Goal: Transaction & Acquisition: Purchase product/service

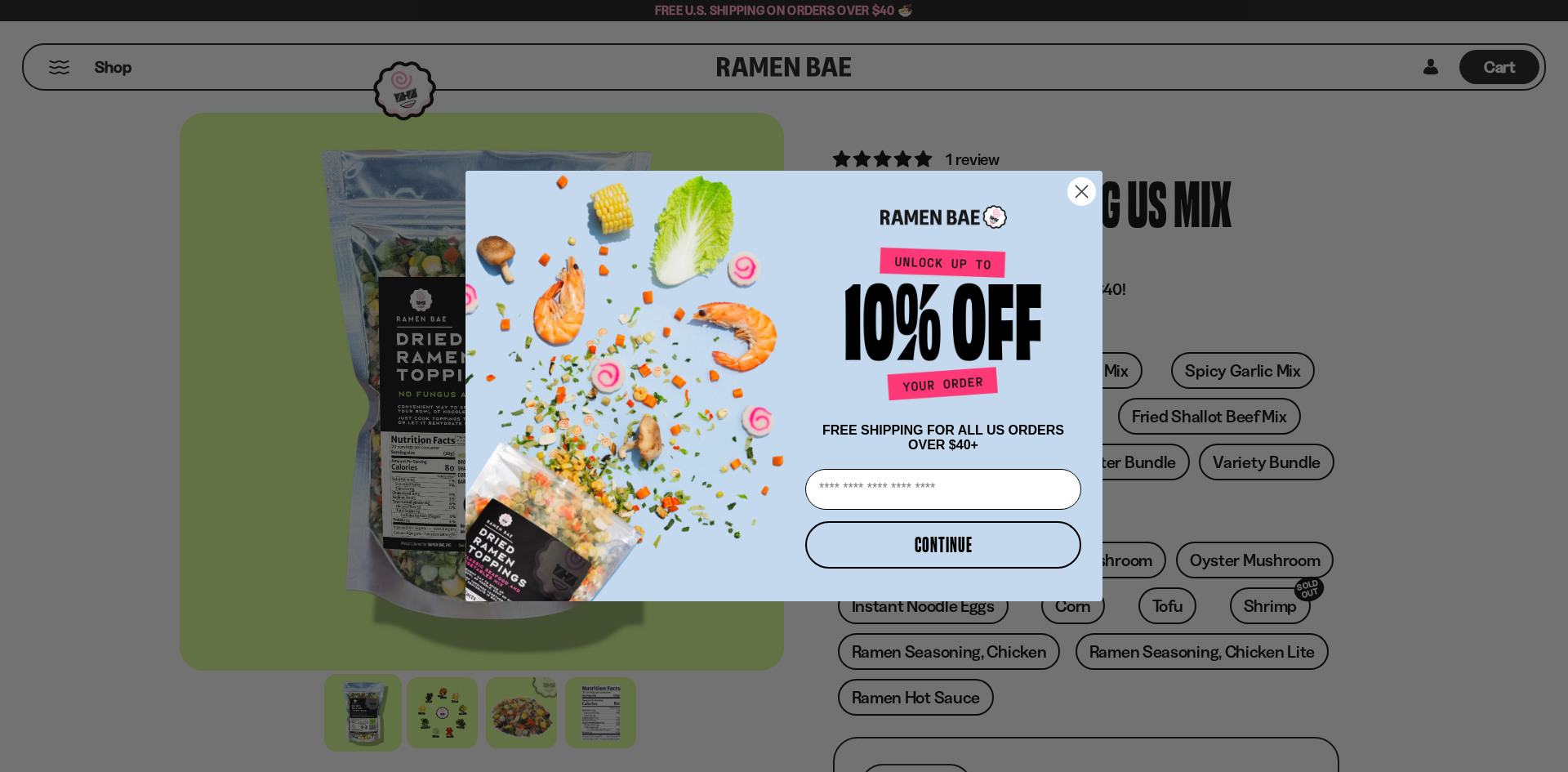
click at [1077, 187] on circle "Close dialog" at bounding box center [1081, 191] width 27 height 27
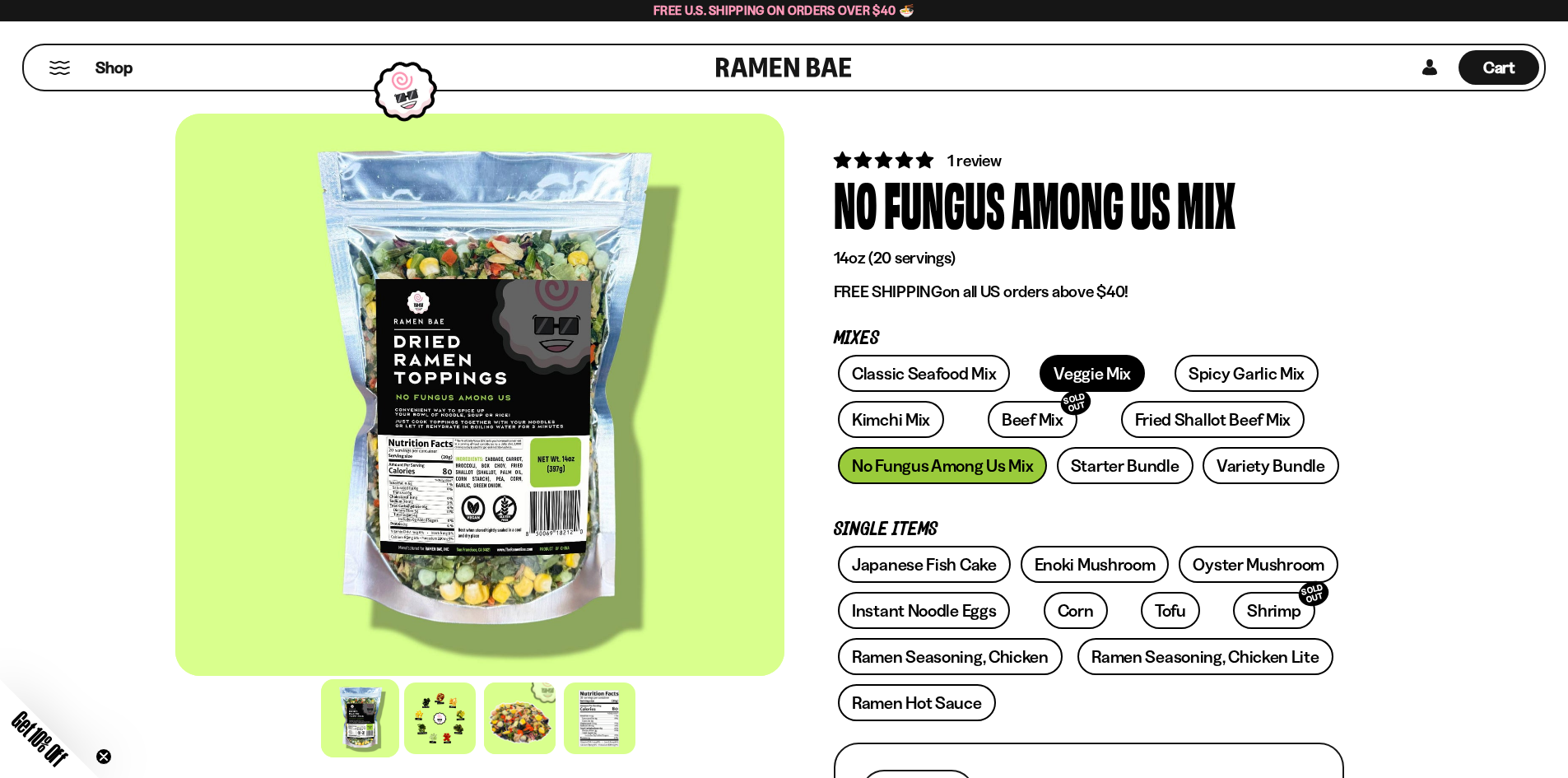
click at [1075, 378] on link "Veggie Mix" at bounding box center [1093, 373] width 106 height 37
